Goal: Information Seeking & Learning: Learn about a topic

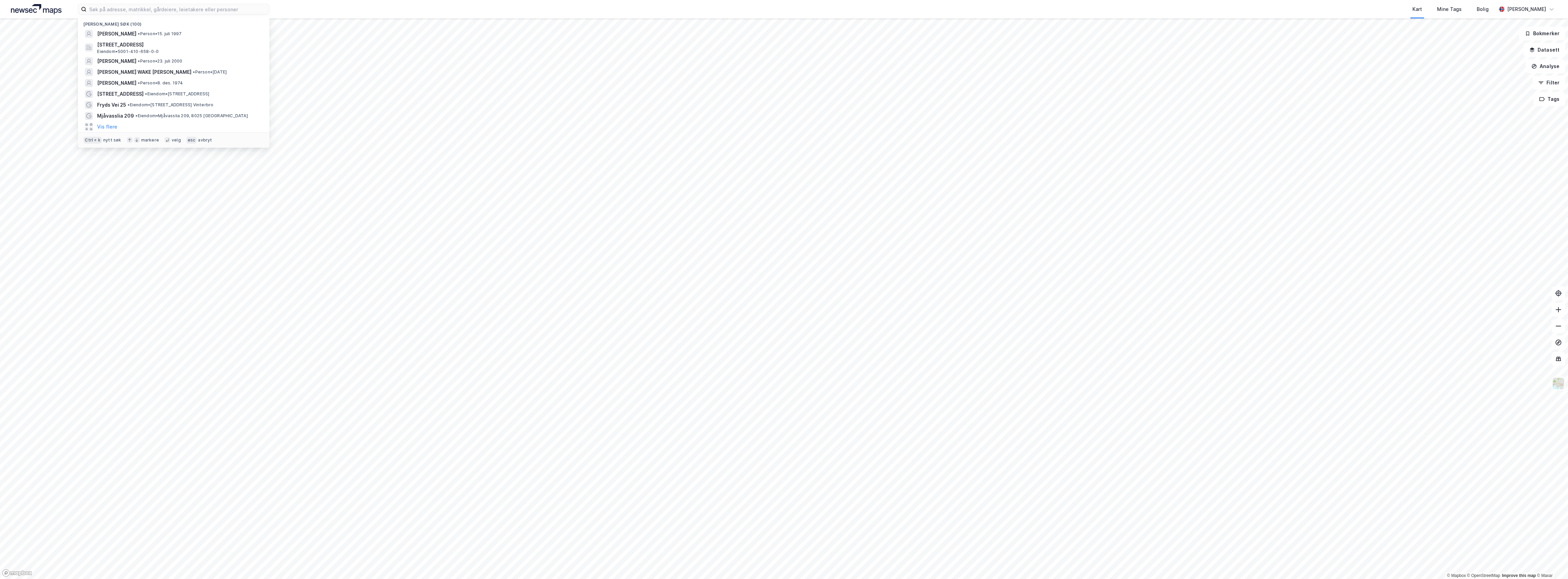
click at [167, 10] on input at bounding box center [178, 9] width 183 height 10
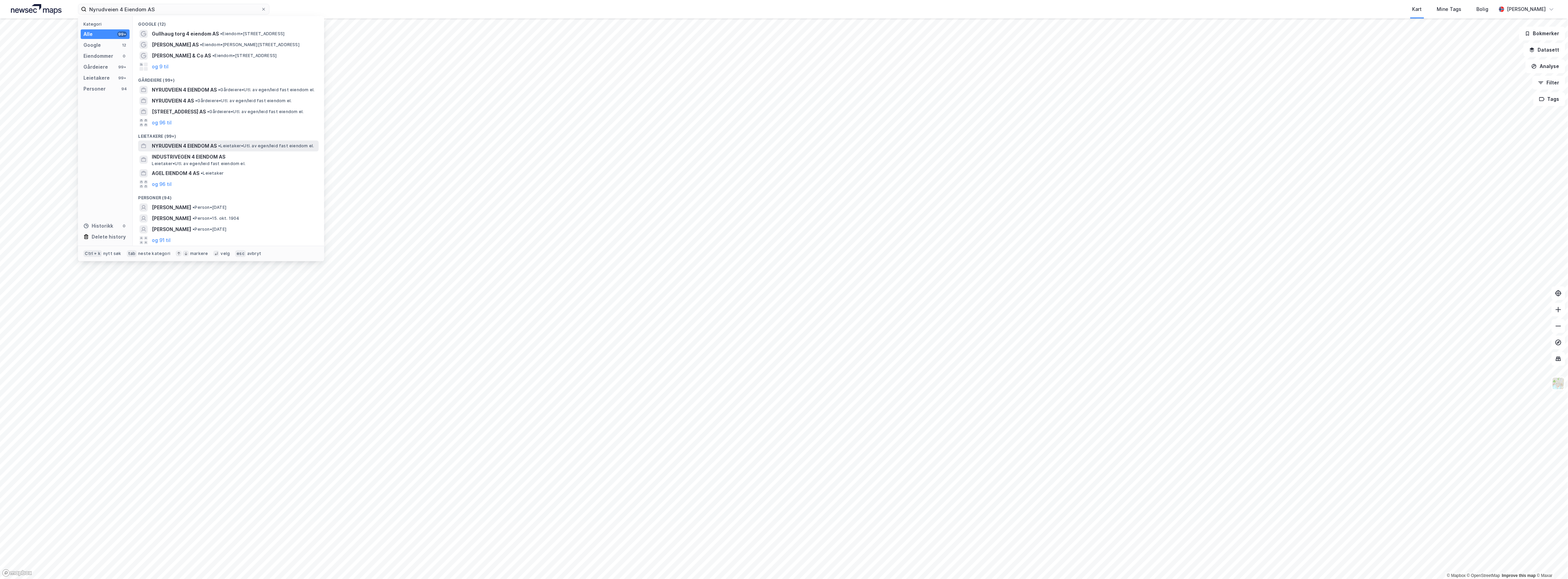
click at [208, 145] on span "NYRUDVEIEN 4 EIENDOM AS" at bounding box center [184, 145] width 65 height 8
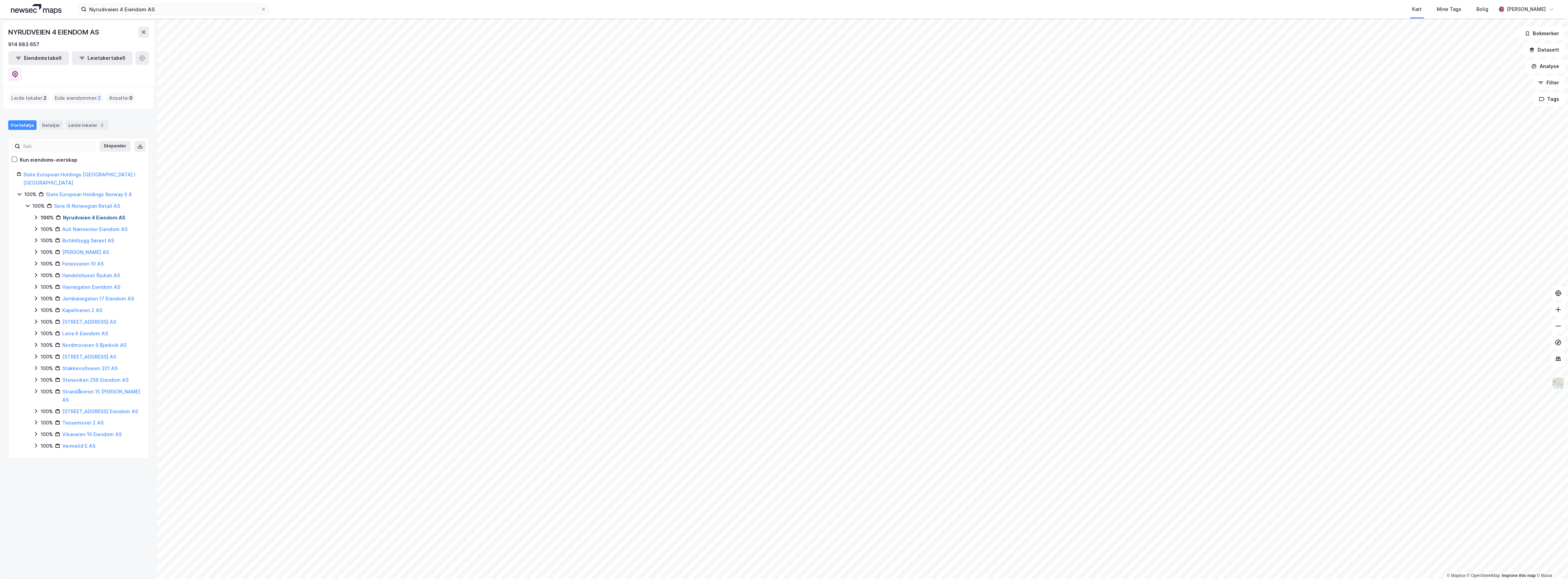
click at [96, 215] on link "Nyrudveien 4 Eiendom AS" at bounding box center [94, 218] width 63 height 6
click at [91, 226] on link "Vefsn, 103/1368" at bounding box center [81, 233] width 21 height 14
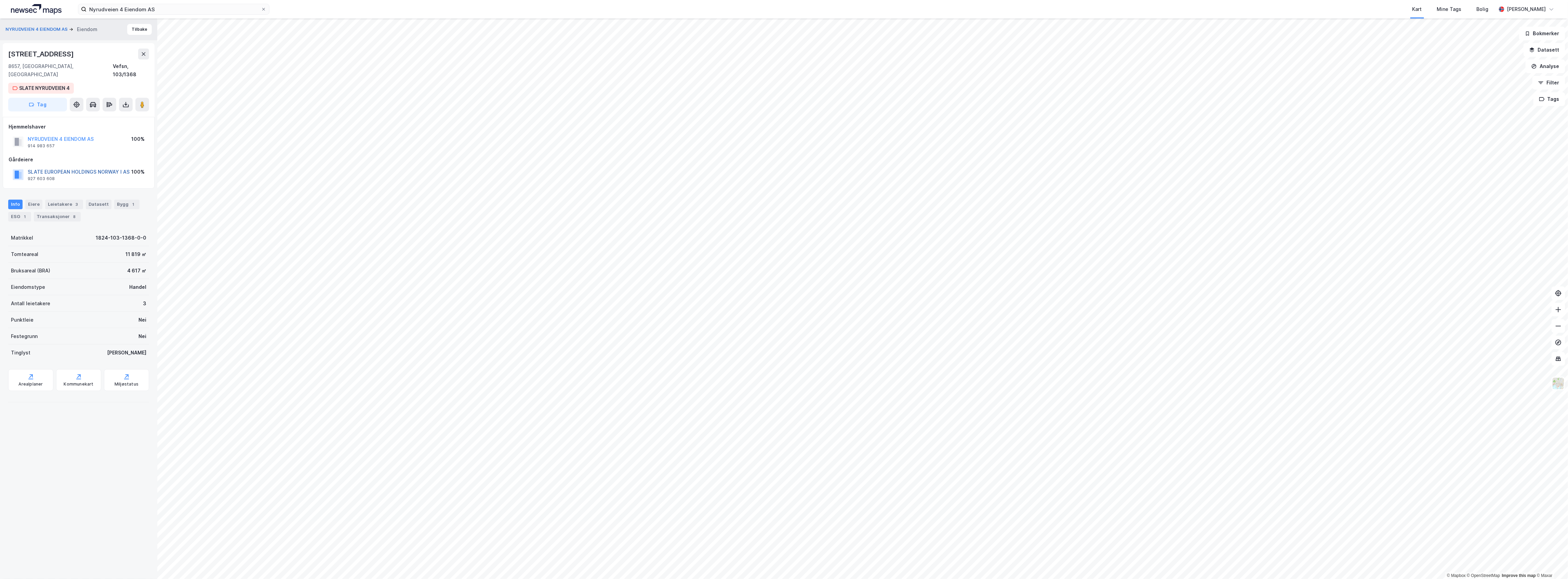
click at [0, 0] on button "SLATE EUROPEAN HOLDINGS NORWAY I AS" at bounding box center [0, 0] width 0 height 0
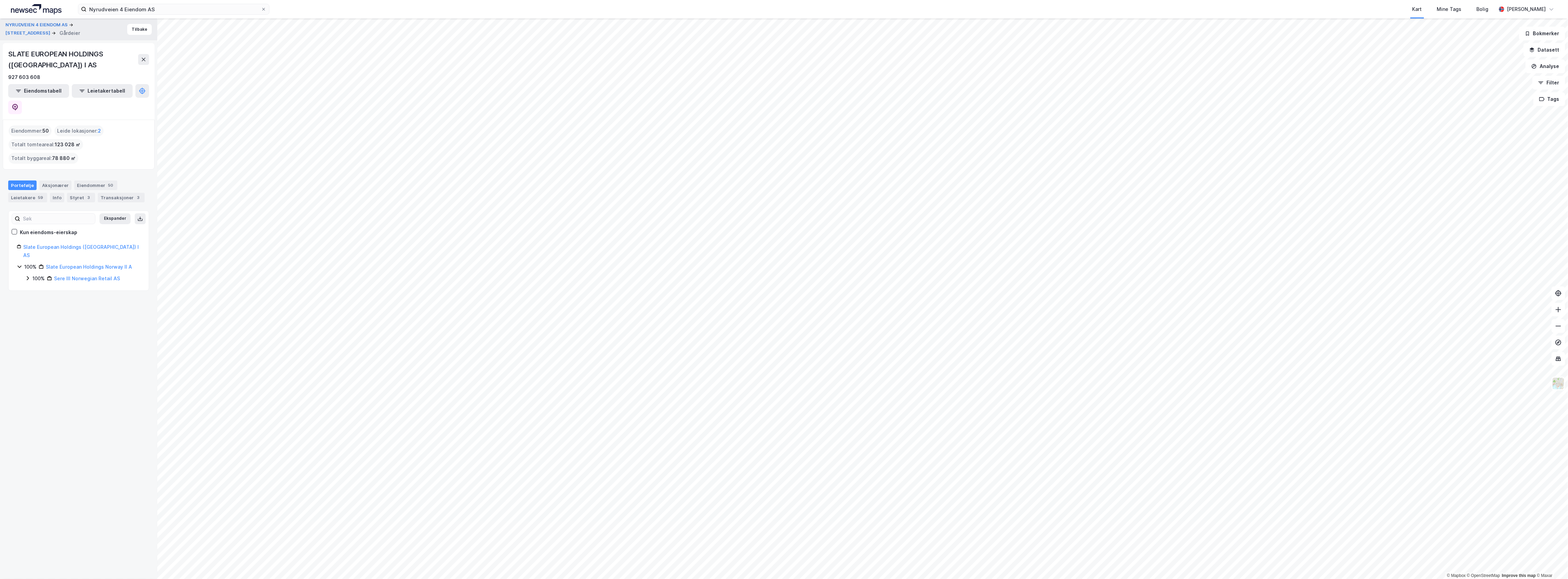
click at [27, 276] on icon at bounding box center [27, 278] width 5 height 5
click at [89, 414] on link "[STREET_ADDRESS] AS" at bounding box center [89, 417] width 54 height 6
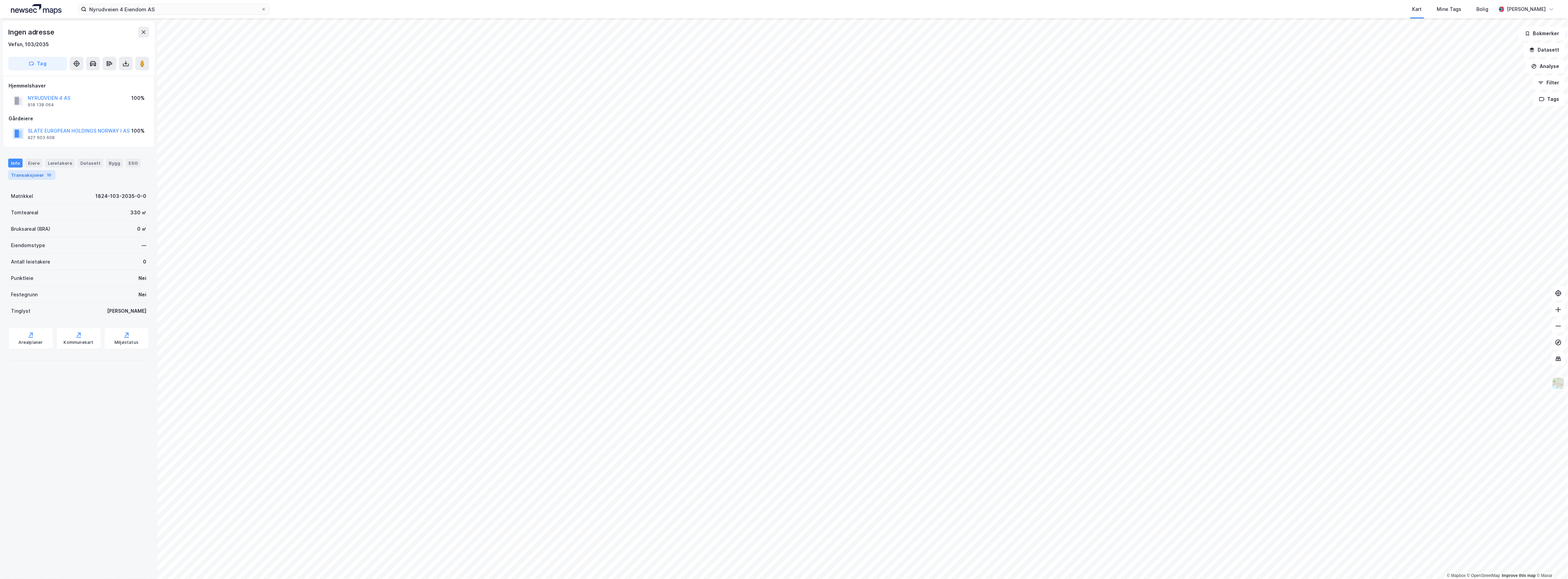
click at [38, 176] on div "Transaksjoner 10" at bounding box center [32, 175] width 47 height 10
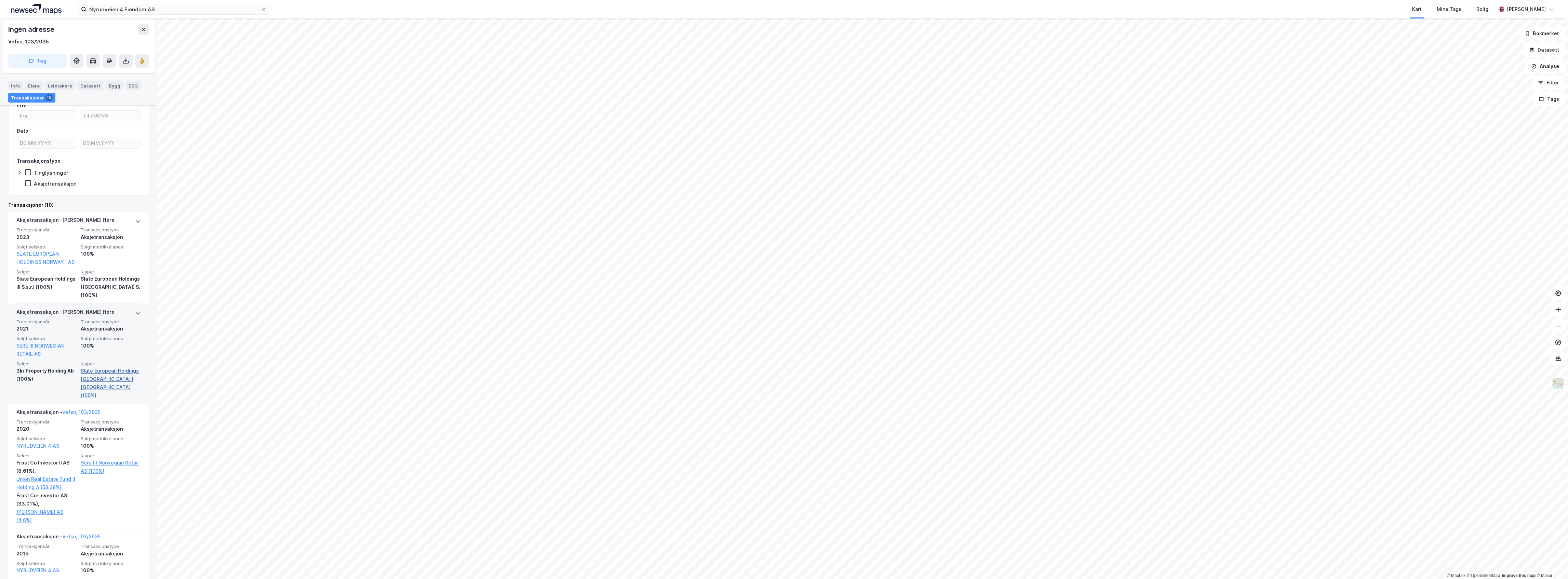
scroll to position [89, 0]
click at [195, 6] on input "Nyrudveien 4 Eiendom AS" at bounding box center [173, 9] width 174 height 10
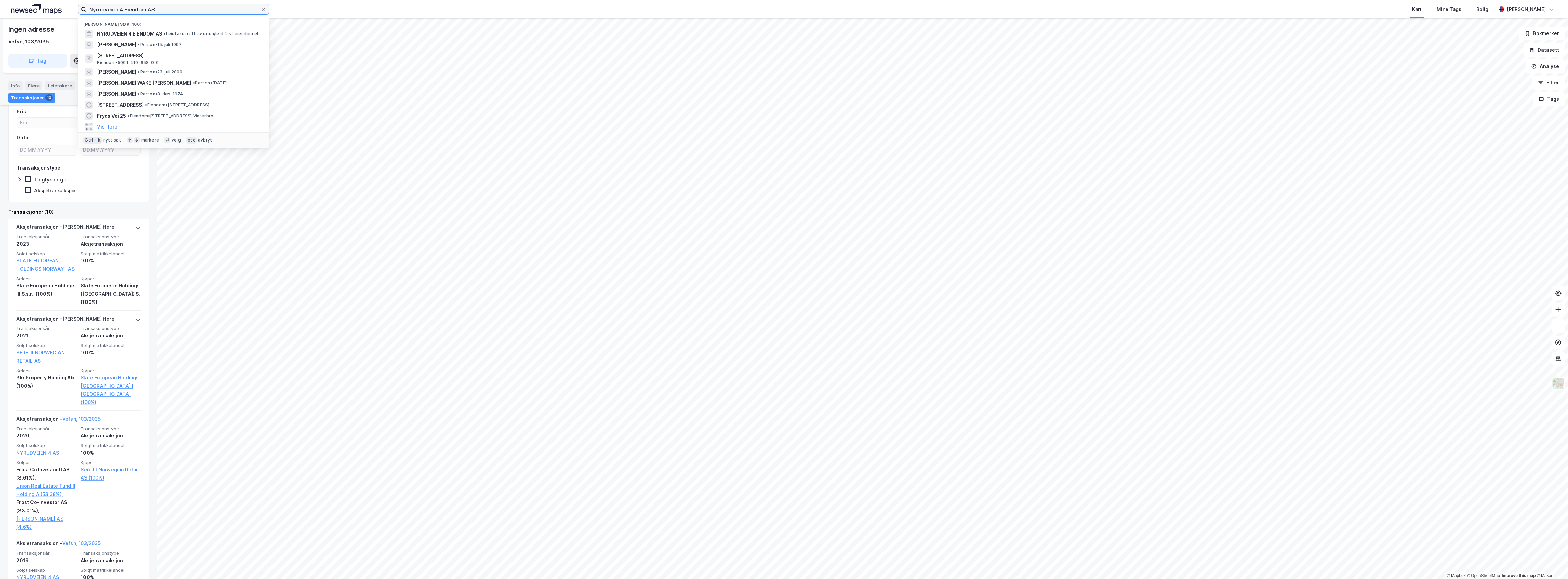
click at [195, 6] on input "Nyrudveien 4 Eiendom AS" at bounding box center [173, 9] width 174 height 10
paste input "Slate Asset Management (Europe) Limited Nuf"
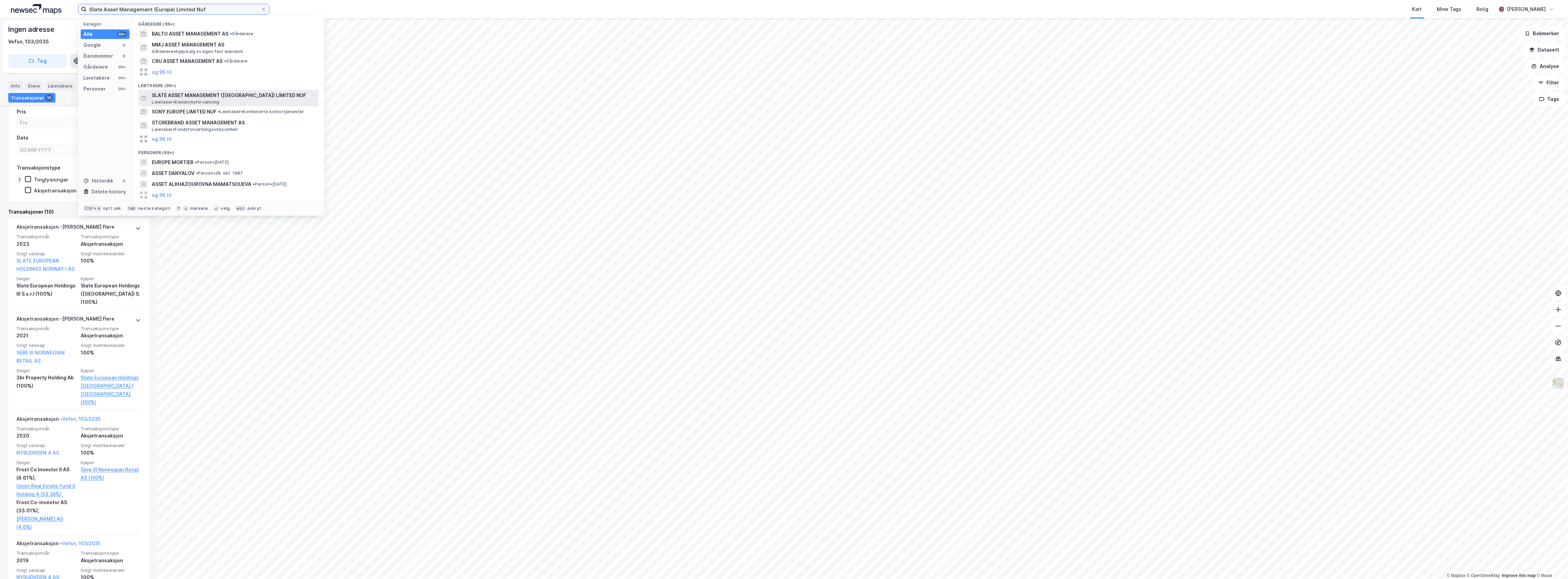
type input "Slate Asset Management (Europe) Limited Nuf"
click at [222, 98] on span "SLATE ASSET MANAGEMENT ([GEOGRAPHIC_DATA]) LIMITED NUF" at bounding box center [234, 95] width 164 height 8
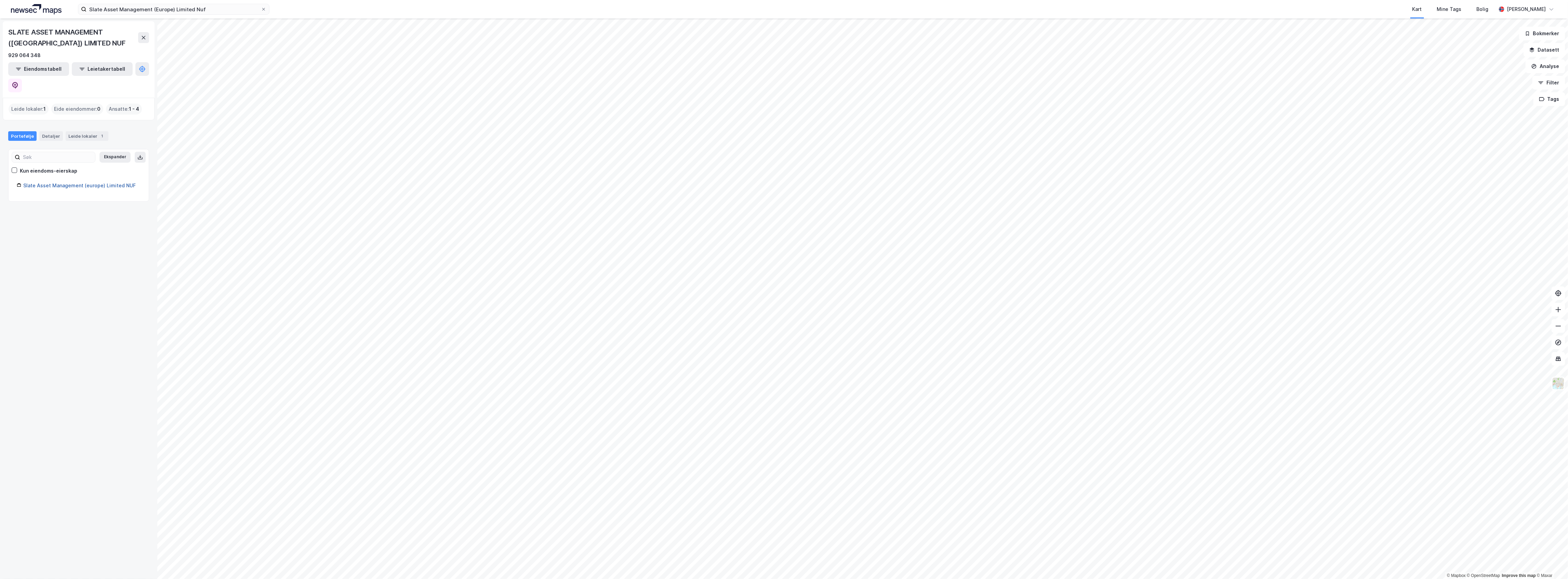
click at [60, 182] on link "Slate Asset Management (europe) Limited NUF" at bounding box center [79, 185] width 113 height 6
click at [63, 182] on link "Slate Asset Management (europe) Limited NUF" at bounding box center [79, 185] width 113 height 6
click at [262, 7] on icon at bounding box center [264, 9] width 4 height 4
click at [261, 7] on input "Slate Asset Management (Europe) Limited Nuf" at bounding box center [173, 9] width 174 height 10
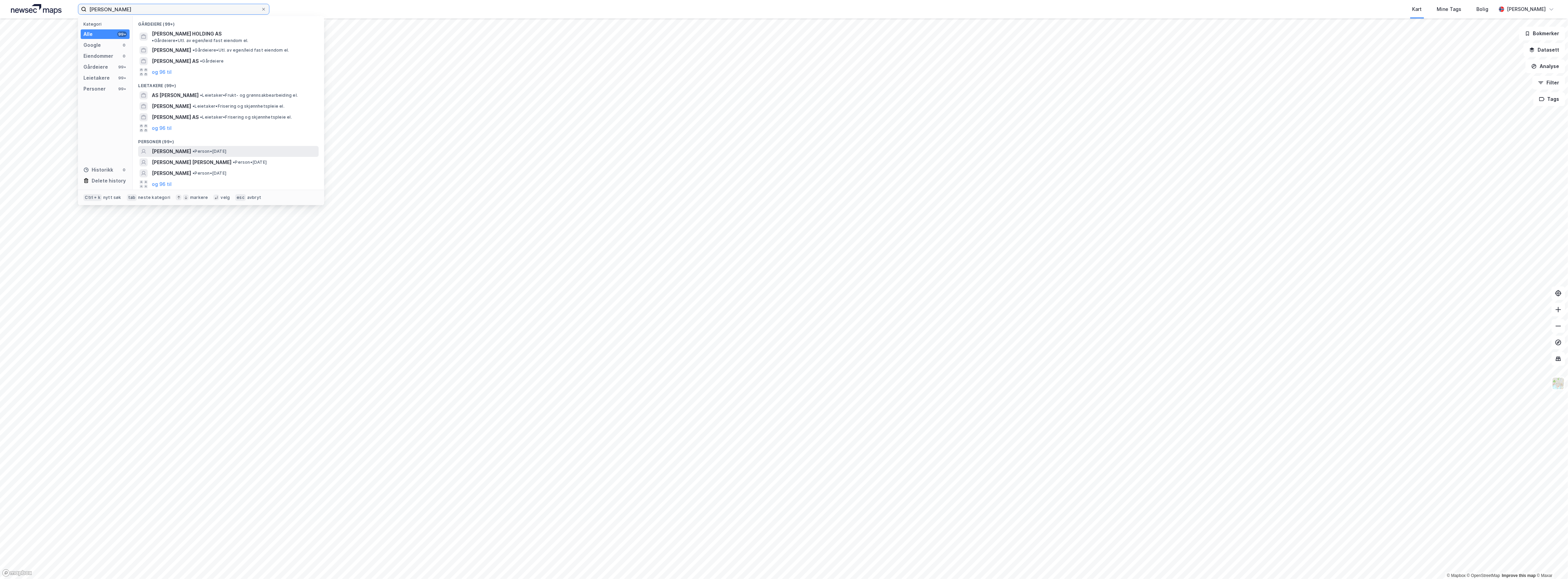
type input "[PERSON_NAME]"
click at [237, 147] on div "[PERSON_NAME] • Person • [DATE]" at bounding box center [234, 151] width 166 height 8
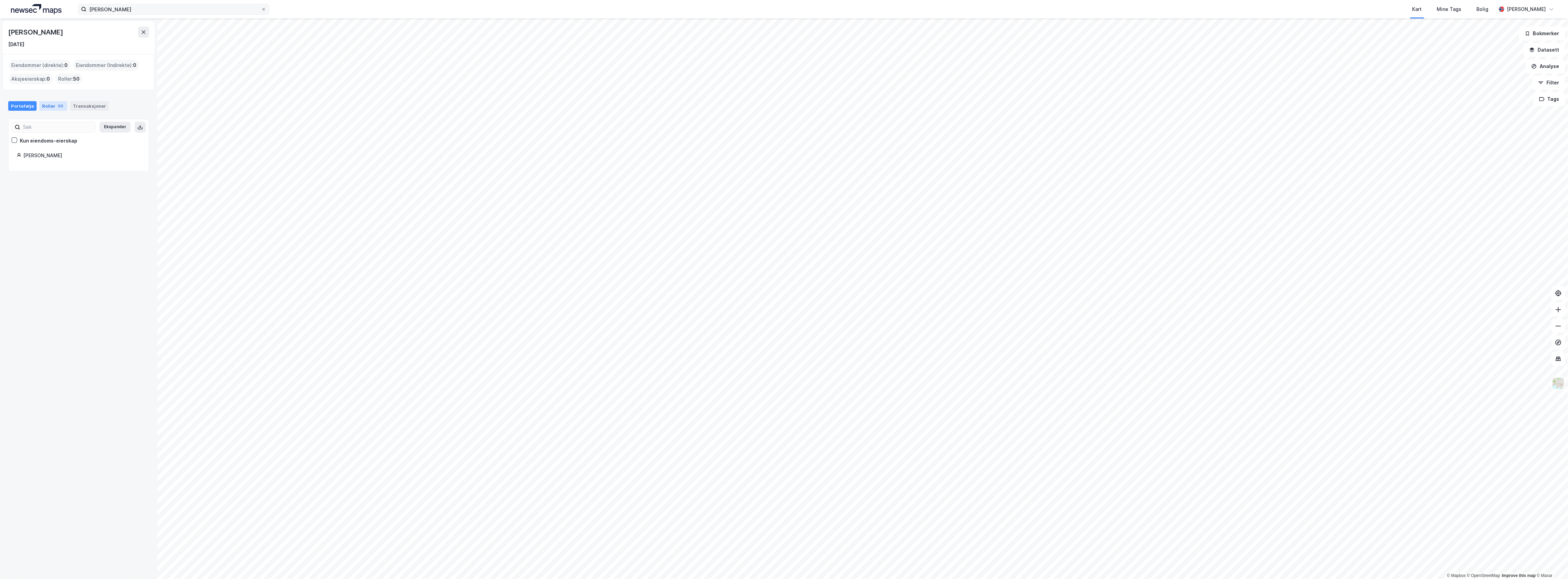
click at [46, 103] on div "Roller 50" at bounding box center [54, 106] width 28 height 10
click at [82, 103] on div "Transaksjoner" at bounding box center [89, 106] width 38 height 10
